Goal: Use online tool/utility: Use online tool/utility

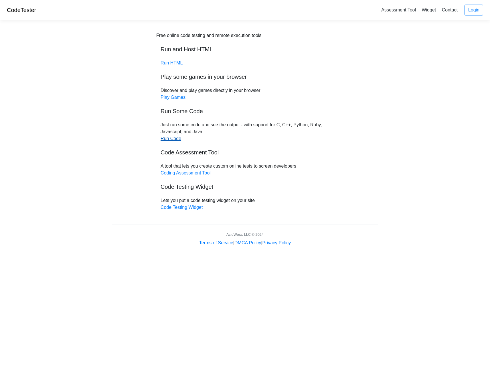
click at [172, 136] on link "Run Code" at bounding box center [171, 138] width 21 height 5
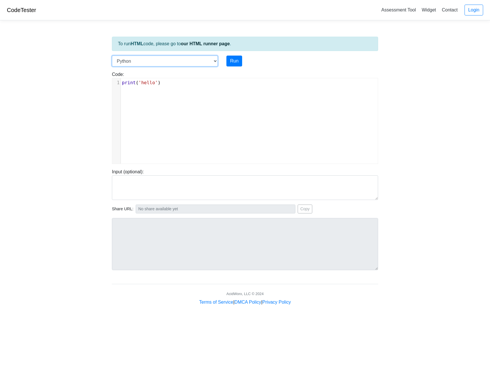
click at [188, 61] on select "C C++ Go Java Javascript Python Ruby" at bounding box center [165, 61] width 106 height 11
select select "c"
click at [112, 56] on select "C C++ Go Java Javascript Python Ruby" at bounding box center [165, 61] width 106 height 11
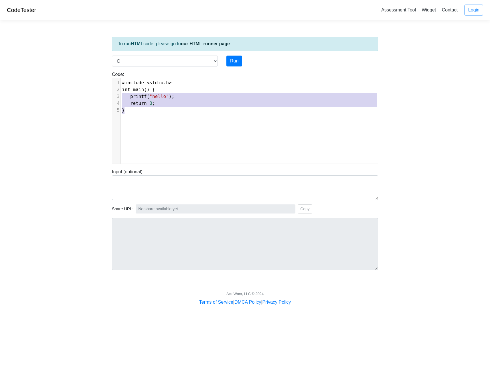
type textarea "#include <stdio.h> int main() { printf("hello"); return 0; }"
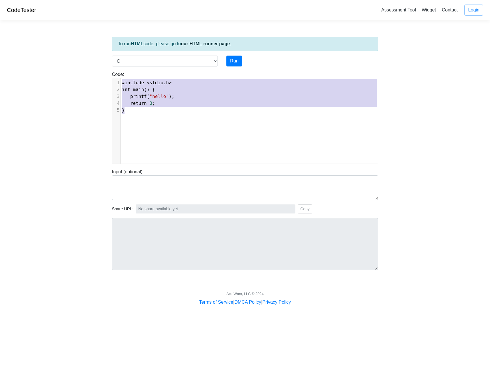
drag, startPoint x: 140, startPoint y: 127, endPoint x: 104, endPoint y: 67, distance: 69.9
click at [104, 67] on body "CodeTester Assessment Tool Widget Contact Login To run HTML code, please go to …" at bounding box center [245, 152] width 490 height 305
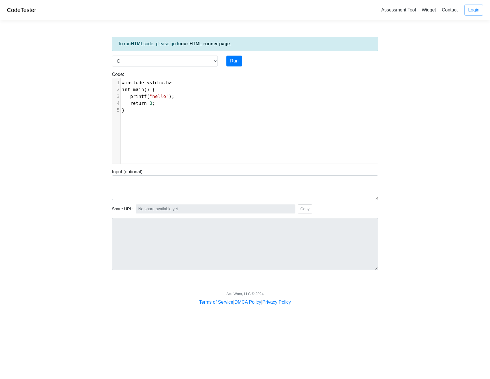
click at [160, 129] on div "x 1 #include < stdio . h > 2 int main () { 3 printf ( "hello" ); 4 return 0 ; 5…" at bounding box center [249, 125] width 274 height 94
type textarea "}"
drag, startPoint x: 152, startPoint y: 127, endPoint x: 147, endPoint y: 124, distance: 5.3
click at [147, 124] on div "x 1 #include < stdio . h > 2 int main () { 3 printf ( "hello" ); 4 return 0 ; 5…" at bounding box center [249, 125] width 274 height 94
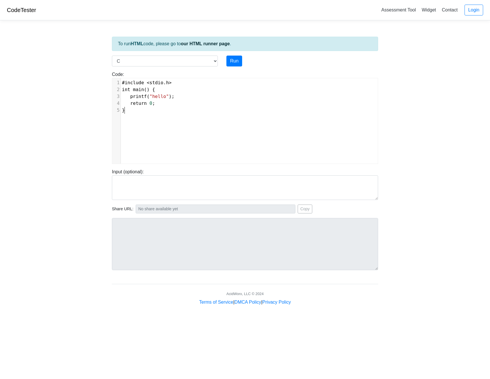
click at [148, 125] on div "x 1 #include < stdio . h > 2 int main () { 3 printf ( "hello" ); 4 return 0 ; 5…" at bounding box center [249, 125] width 274 height 94
type textarea "#include <stdio.h> int main() { printf("hello"); return 0; }"
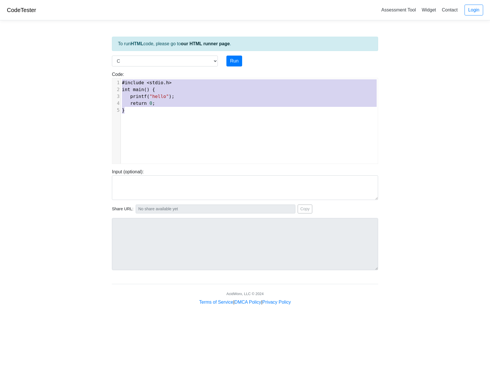
drag, startPoint x: 159, startPoint y: 123, endPoint x: 58, endPoint y: 52, distance: 123.9
click at [58, 52] on body "CodeTester Assessment Tool Widget Contact Login To run HTML code, please go to …" at bounding box center [245, 152] width 490 height 305
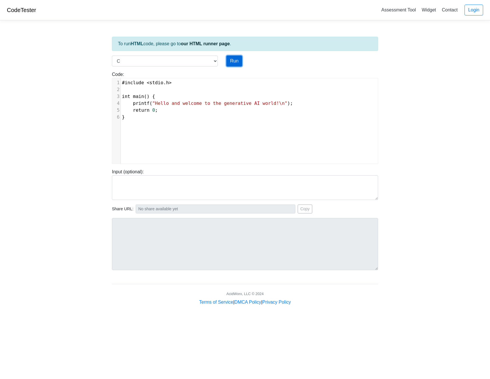
click at [232, 59] on button "Run" at bounding box center [234, 61] width 16 height 11
type input "[URL][DOMAIN_NAME]"
type textarea "Stdout: Hello and welcome to the generative AI world!"
